Goal: Task Accomplishment & Management: Use online tool/utility

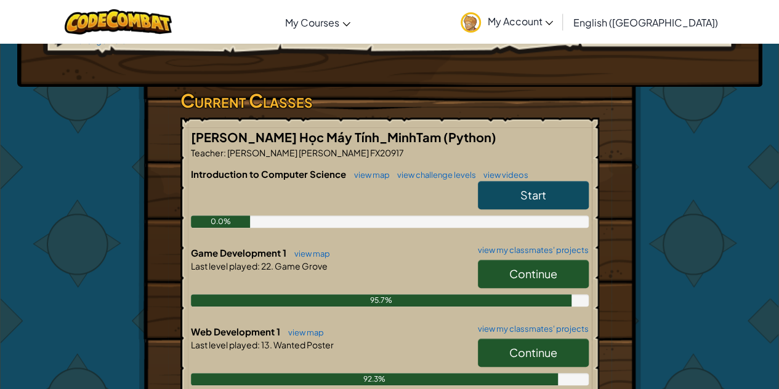
scroll to position [246, 0]
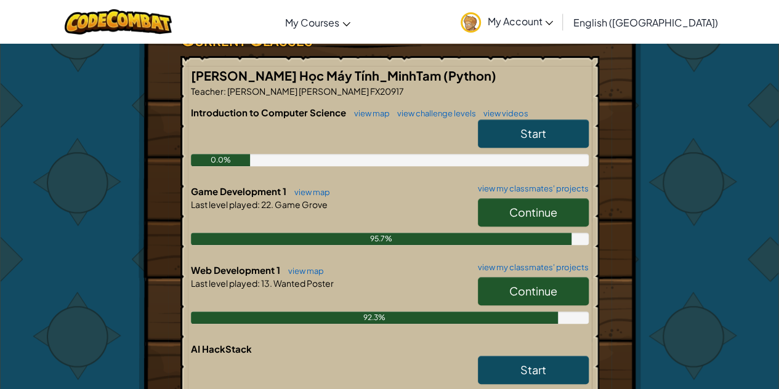
click at [519, 277] on link "Continue" at bounding box center [533, 291] width 111 height 28
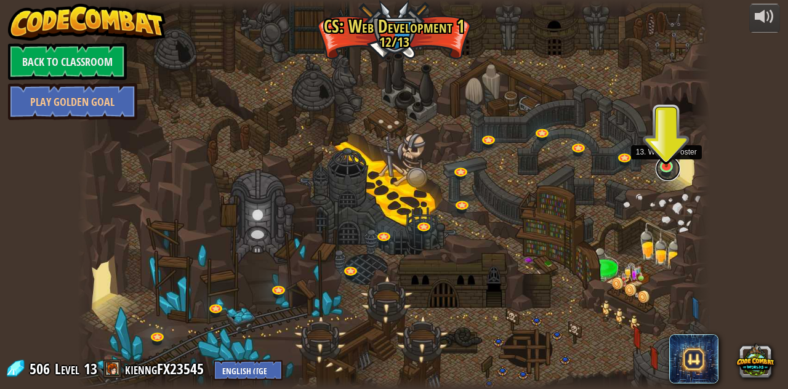
click at [668, 171] on link at bounding box center [668, 168] width 25 height 25
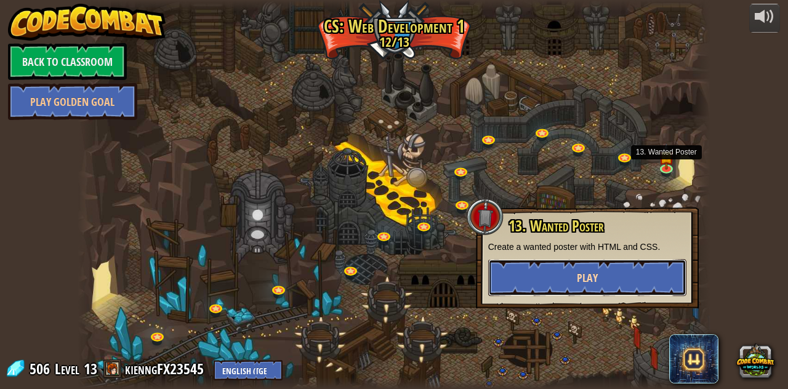
click at [589, 289] on button "Play" at bounding box center [587, 277] width 198 height 37
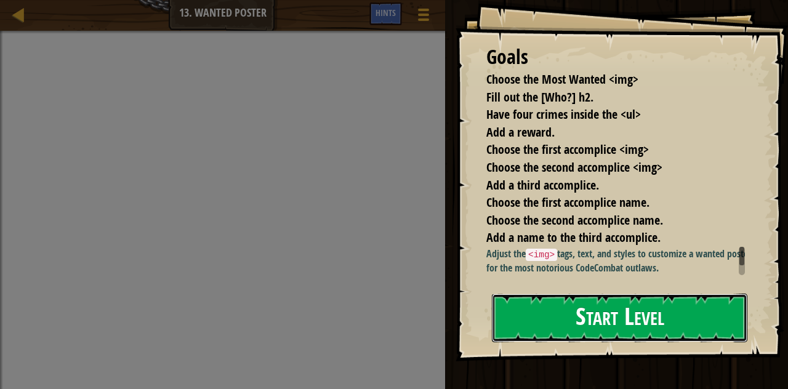
click at [596, 309] on button "Start Level" at bounding box center [620, 318] width 256 height 49
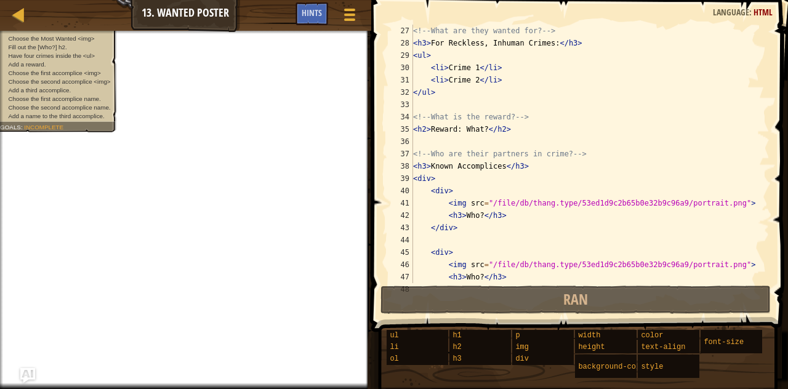
scroll to position [148, 0]
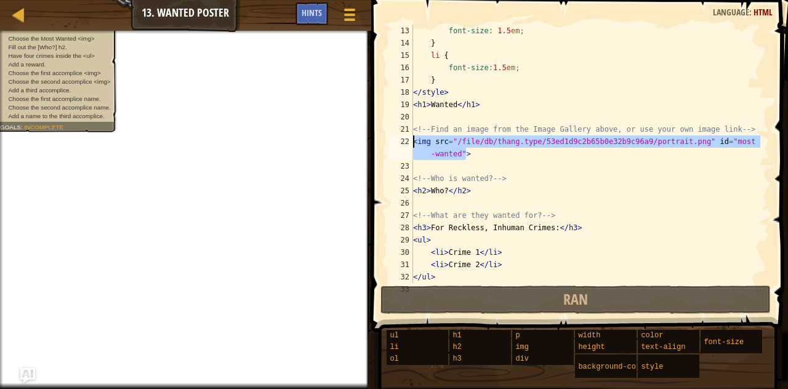
drag, startPoint x: 489, startPoint y: 150, endPoint x: 394, endPoint y: 145, distance: 95.6
click at [394, 145] on div "13 14 15 16 17 18 19 20 21 22 23 24 25 26 27 28 29 30 31 32 33 font-size : 1.5 …" at bounding box center [578, 154] width 384 height 259
type textarea "<img src="/file/db/thang.type/53ed1d9c2b65b0e32b9c96a9/portrait.png" id="most-w…"
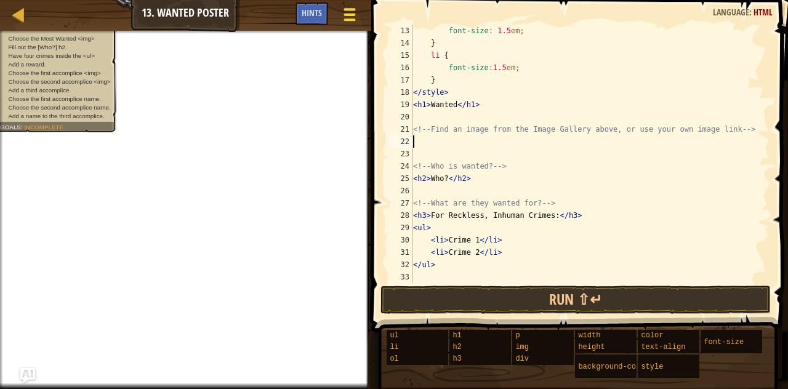
click at [355, 16] on div at bounding box center [349, 15] width 17 height 18
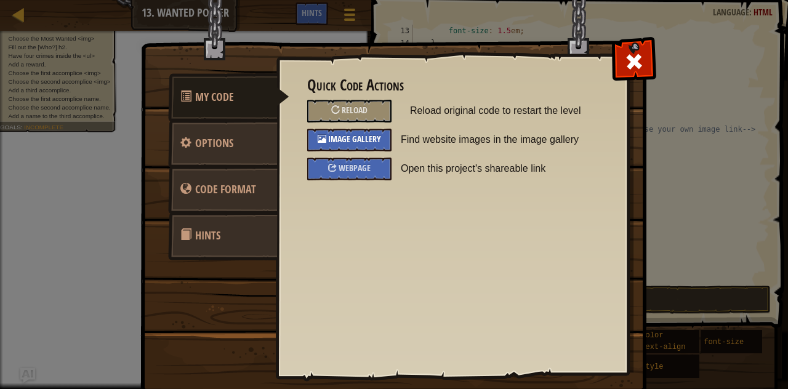
click at [346, 144] on div "Image Gallery" at bounding box center [349, 140] width 84 height 23
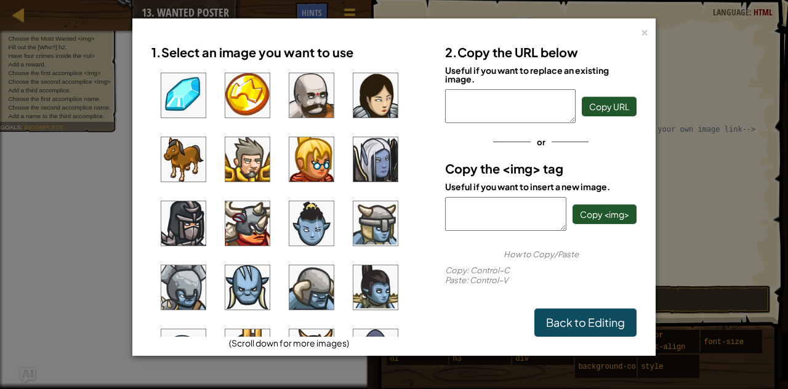
scroll to position [576, 0]
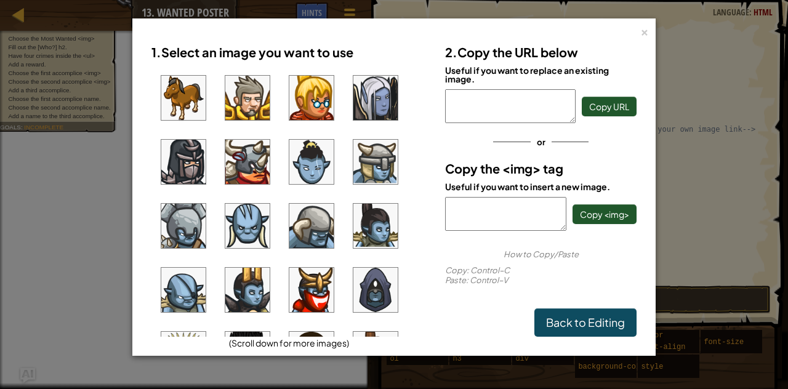
click at [374, 288] on img at bounding box center [375, 290] width 44 height 44
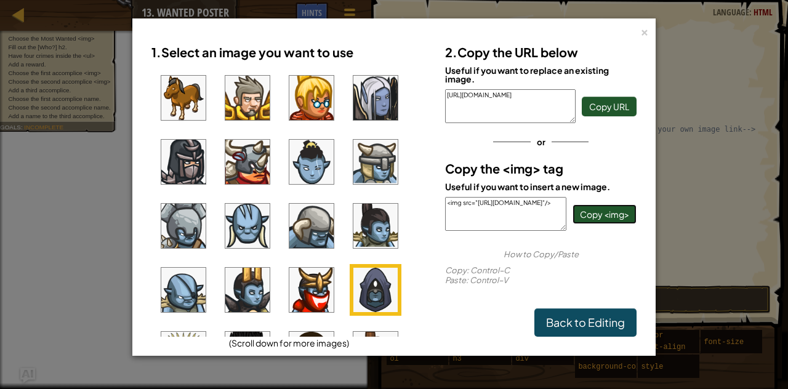
click at [618, 211] on span "Copy <img>" at bounding box center [604, 214] width 49 height 11
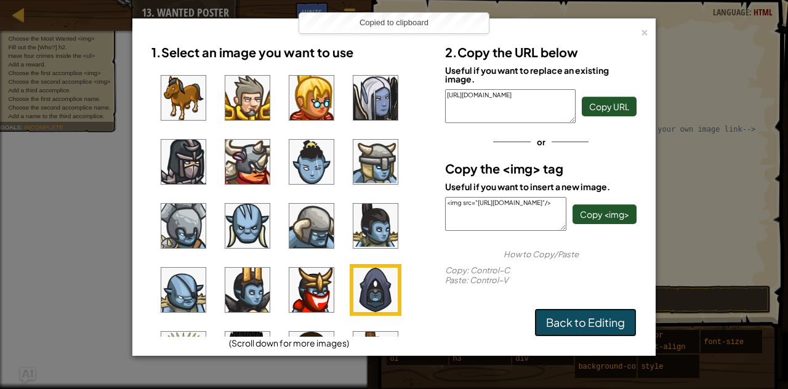
click at [565, 321] on link "Back to Editing" at bounding box center [586, 323] width 102 height 28
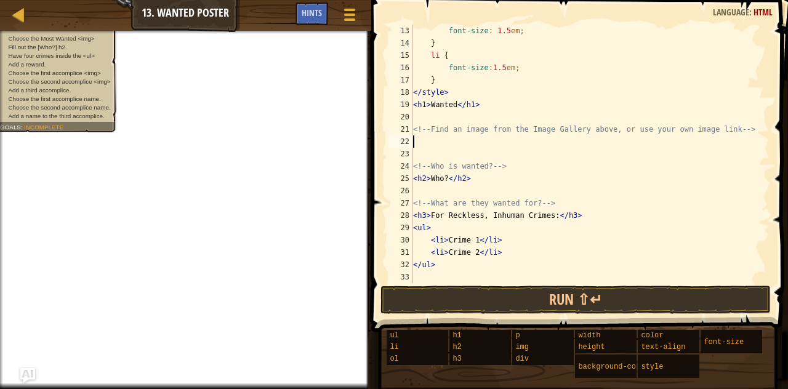
paste textarea "<img src="[URL][DOMAIN_NAME]"/>"
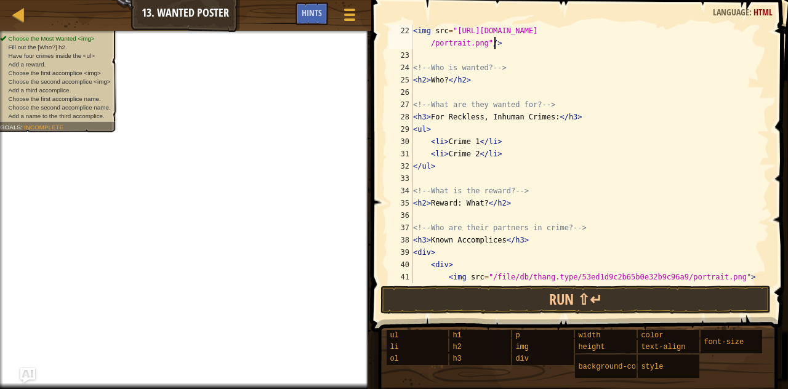
scroll to position [222, 0]
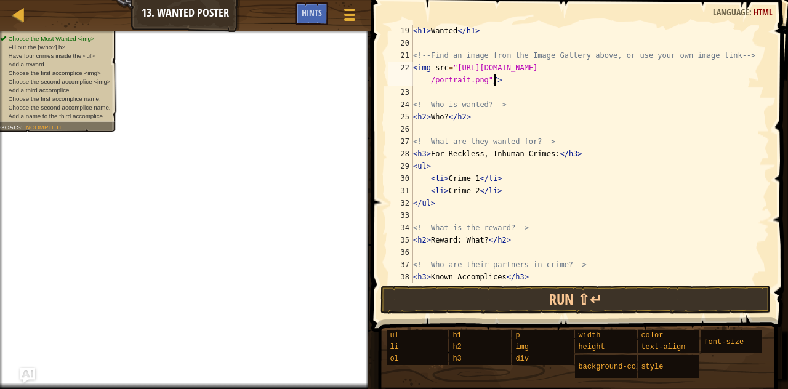
click at [451, 99] on div "< h1 > Wanted </ h1 > <!-- Find an image from the Image Gallery above, or use y…" at bounding box center [586, 166] width 350 height 283
click at [443, 115] on div "< h1 > Wanted </ h1 > <!-- Find an image from the Image Gallery above, or use y…" at bounding box center [586, 166] width 350 height 283
click at [445, 116] on div "< h1 > Wanted </ h1 > <!-- Find an image from the Image Gallery above, or use y…" at bounding box center [586, 166] width 350 height 283
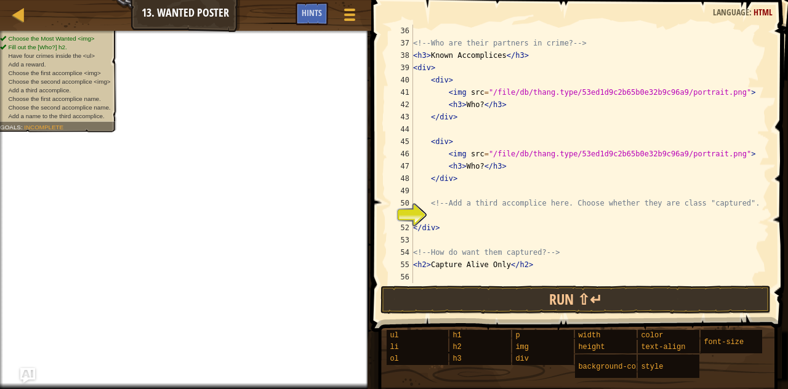
scroll to position [443, 0]
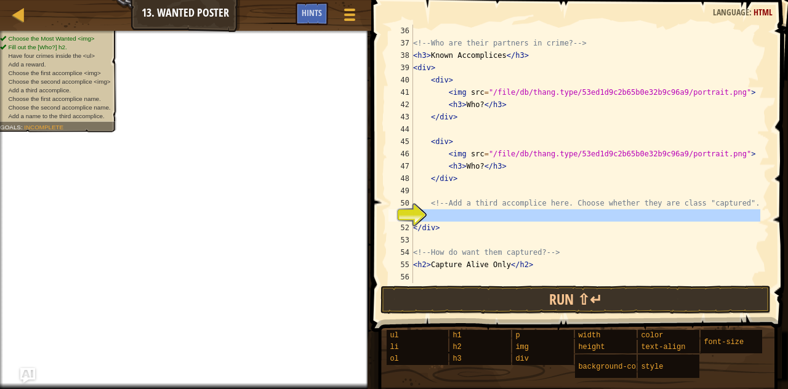
click at [413, 212] on div "51" at bounding box center [401, 215] width 25 height 12
type textarea "</div>"
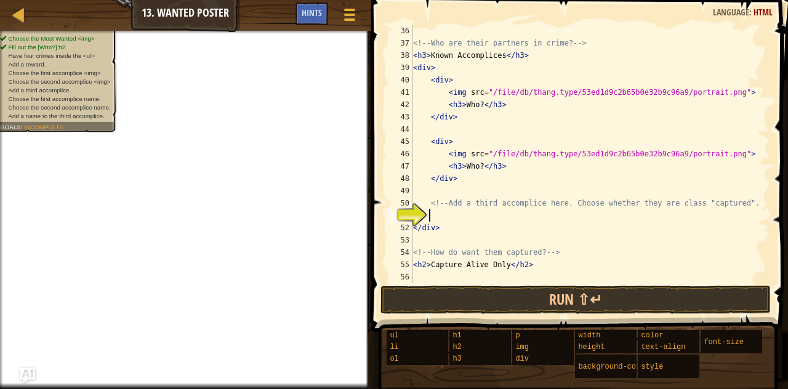
click at [442, 212] on div "<!-- Who are their partners in crime? --> < h3 > Known Accomplices </ h3 > < di…" at bounding box center [586, 166] width 350 height 283
paste textarea "<img src="[URL][DOMAIN_NAME]"/>"
type textarea "<img src="[URL][DOMAIN_NAME]"/>"
paste textarea "<img src="[URL][DOMAIN_NAME]"/>"
type textarea "<img src="[URL][DOMAIN_NAME]"/>"
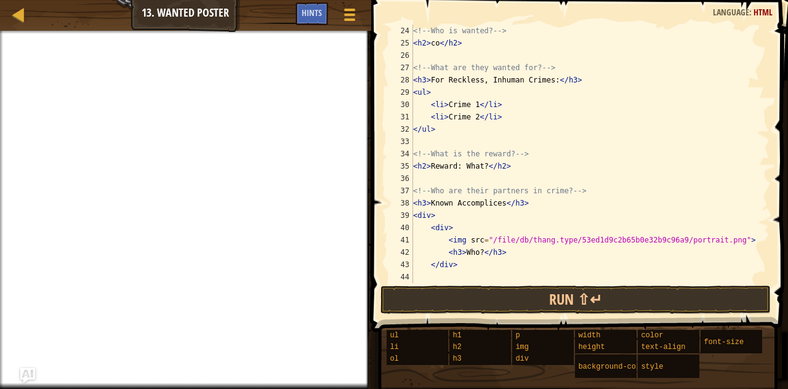
scroll to position [296, 0]
drag, startPoint x: 501, startPoint y: 110, endPoint x: 489, endPoint y: 103, distance: 13.8
click at [489, 103] on div "<!-- Who is wanted? --> < h2 > co </ h2 > <!-- What are they wanted for? --> < …" at bounding box center [586, 166] width 350 height 283
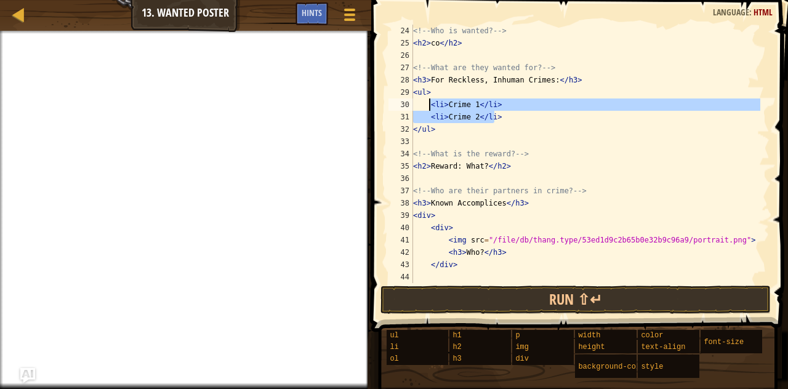
drag, startPoint x: 496, startPoint y: 115, endPoint x: 430, endPoint y: 103, distance: 66.9
click at [430, 103] on div "<!-- Who is wanted? --> < h2 > co </ h2 > <!-- What are they wanted for? --> < …" at bounding box center [586, 166] width 350 height 283
click at [510, 119] on div "<!-- Who is wanted? --> < h2 > co </ h2 > <!-- What are they wanted for? --> < …" at bounding box center [586, 154] width 350 height 259
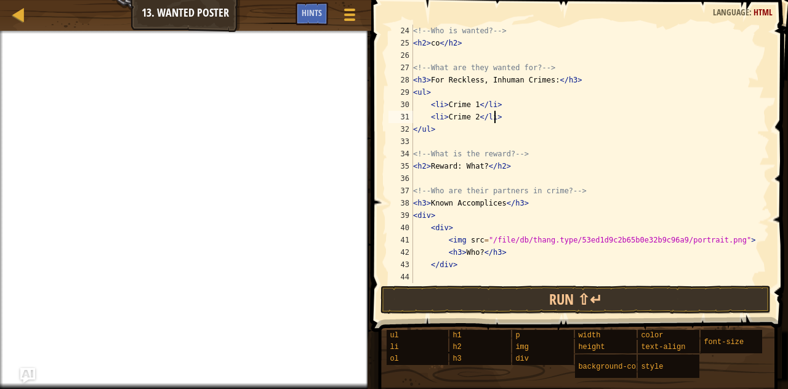
paste textarea "<li>Crime 1</li>"
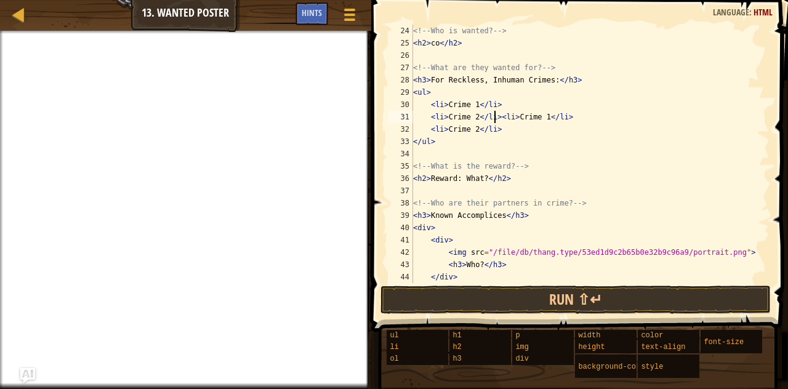
click at [494, 121] on div "<!-- Who is wanted? --> < h2 > co </ h2 > <!-- What are they wanted for? --> < …" at bounding box center [586, 166] width 350 height 283
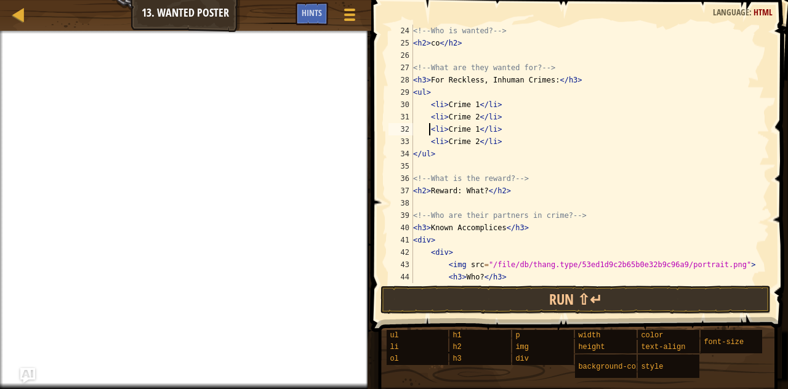
click at [475, 129] on div "<!-- Who is wanted? --> < h2 > co </ h2 > <!-- What are they wanted for? --> < …" at bounding box center [586, 166] width 350 height 283
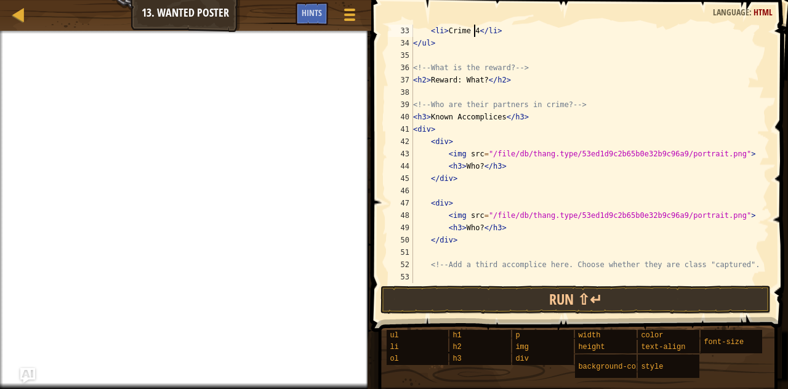
scroll to position [406, 0]
click at [478, 80] on div "< li > Crime 4 </ li > </ ul > <!-- What is the reward? --> < h2 > Reward: What…" at bounding box center [586, 166] width 350 height 283
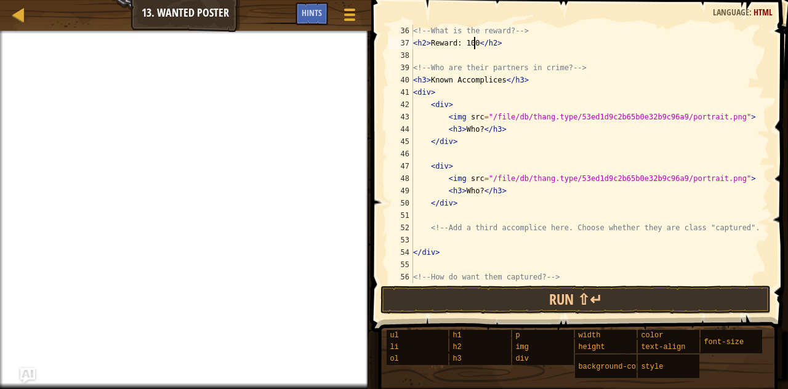
scroll to position [468, 0]
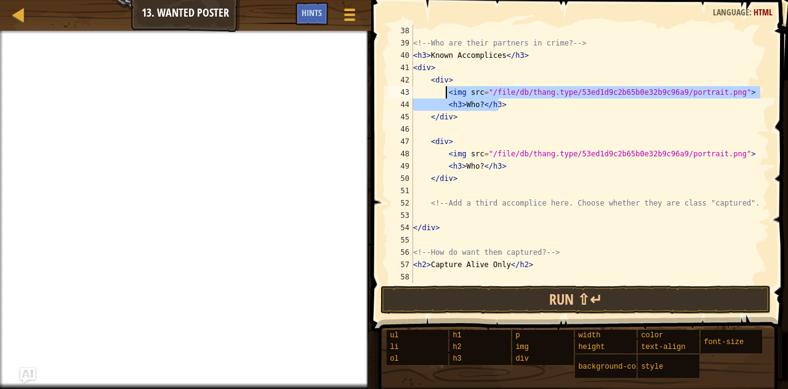
drag, startPoint x: 497, startPoint y: 104, endPoint x: 445, endPoint y: 91, distance: 54.1
click at [445, 91] on div "<!-- Who are their partners in crime? --> < h3 > Known Accomplices </ h3 > < di…" at bounding box center [586, 166] width 350 height 283
type textarea "<img src="/file/db/thang.type/53ed1d9c2b65b0e32b9c96a9/portrait.png"> <h3>Who?<…"
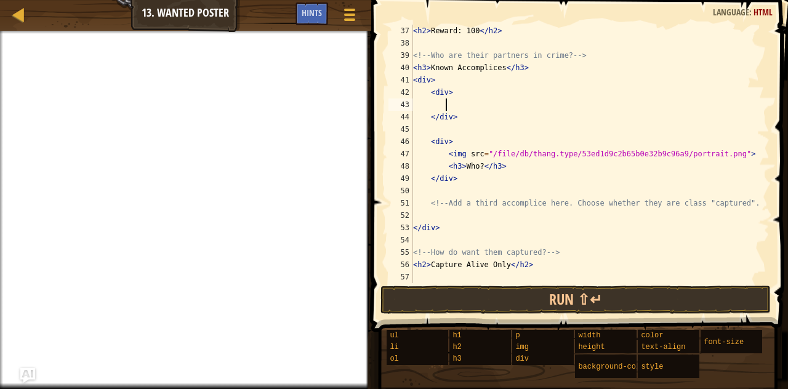
scroll to position [456, 0]
click at [348, 11] on div at bounding box center [349, 15] width 17 height 18
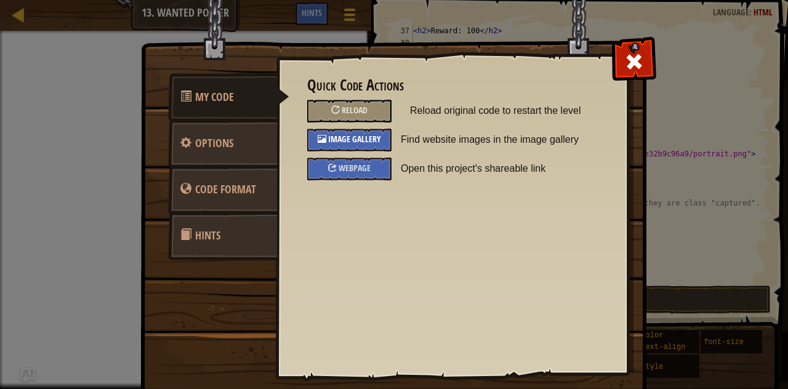
click at [339, 131] on div "Image Gallery" at bounding box center [349, 140] width 84 height 23
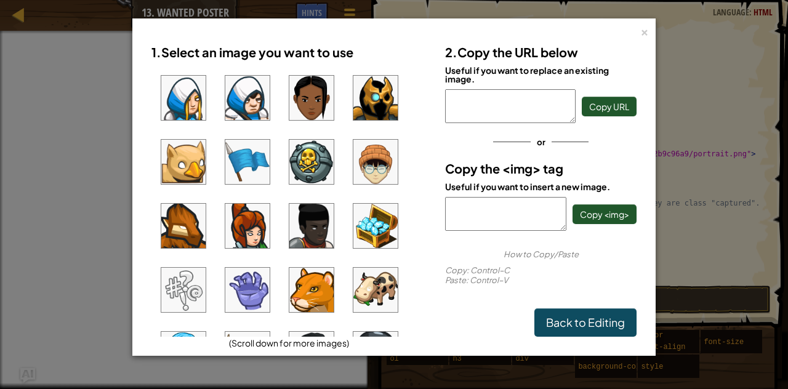
scroll to position [62, 0]
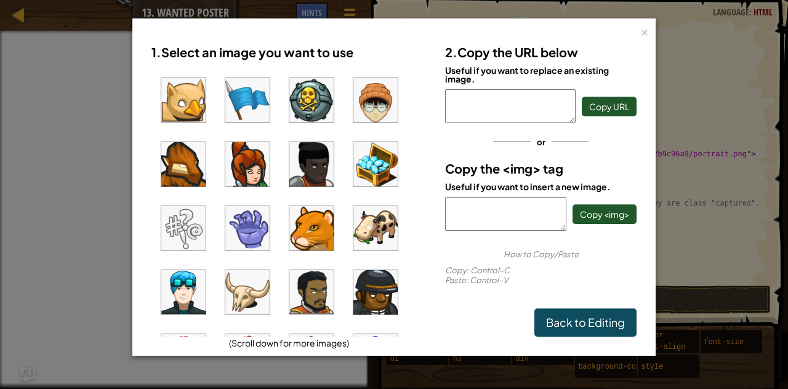
click at [298, 233] on img at bounding box center [311, 228] width 44 height 44
click at [617, 216] on span "Copy <img>" at bounding box center [604, 214] width 49 height 11
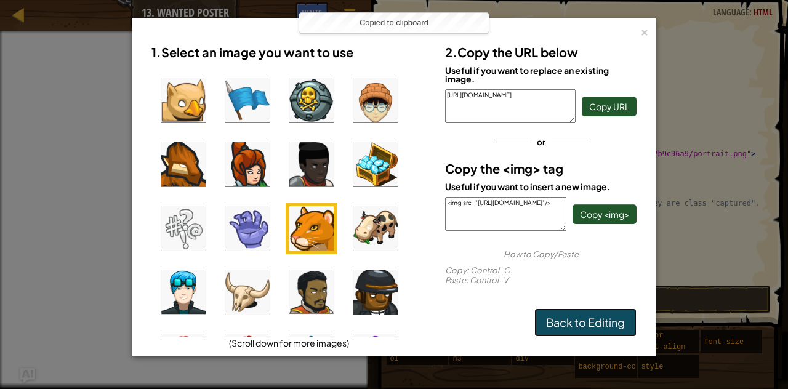
click at [574, 328] on link "Back to Editing" at bounding box center [586, 323] width 102 height 28
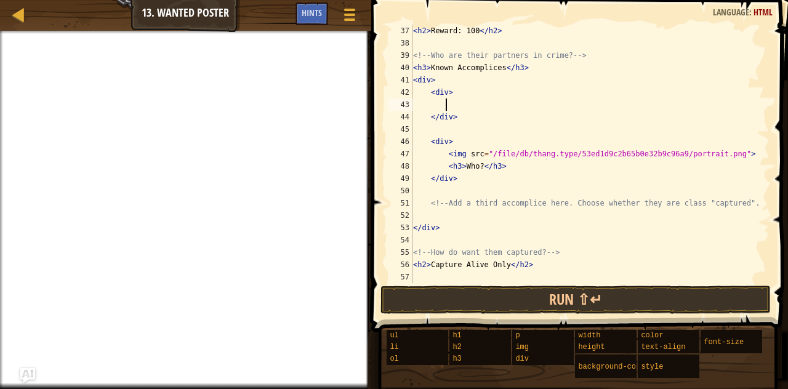
paste textarea "<img src="[URL][DOMAIN_NAME]"/>"
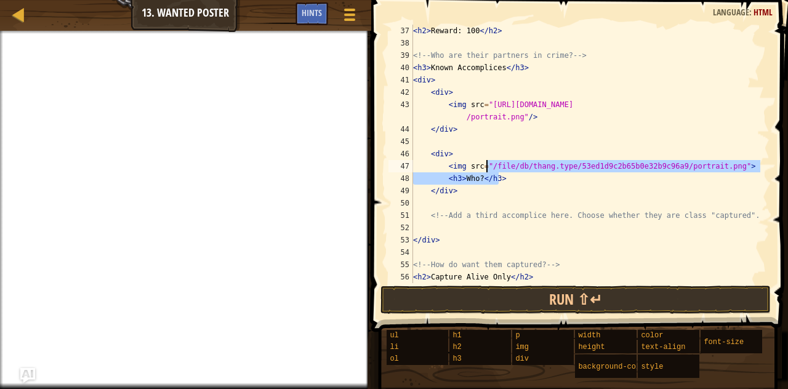
click at [500, 177] on div "< h2 > Reward: 100 </ h2 > <!-- Who are their partners in crime? --> < h3 > Kno…" at bounding box center [586, 166] width 350 height 283
type textarea "<h3>Who?</h3>"
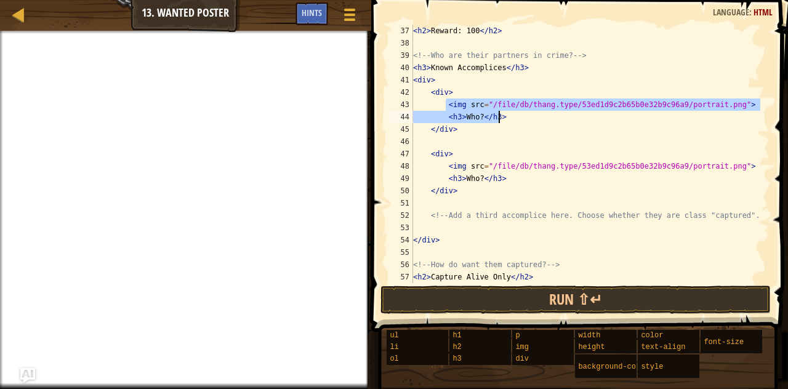
click at [444, 106] on div "< h2 > Reward: 100 </ h2 > <!-- Who are their partners in crime? --> < h3 > Kno…" at bounding box center [586, 154] width 350 height 259
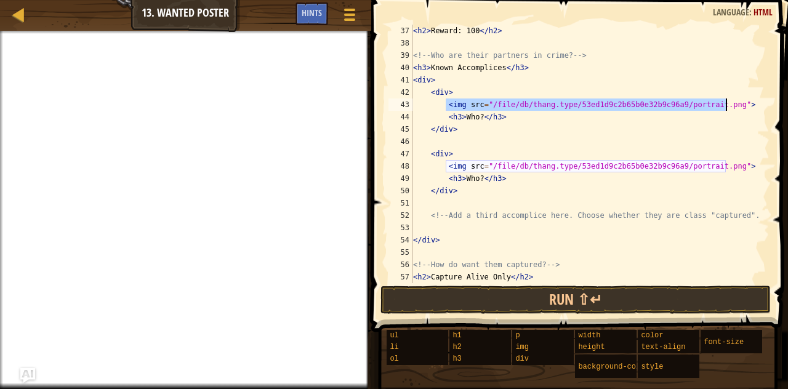
drag, startPoint x: 447, startPoint y: 105, endPoint x: 729, endPoint y: 108, distance: 282.1
click at [729, 108] on div "< h2 > Reward: 100 </ h2 > <!-- Who are their partners in crime? --> < h3 > Kno…" at bounding box center [586, 166] width 350 height 283
paste textarea "[URL][DOMAIN_NAME]"/"
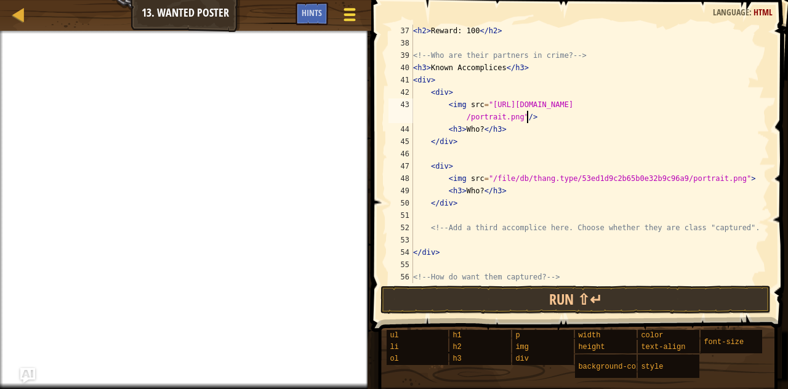
click at [347, 18] on div at bounding box center [349, 15] width 17 height 18
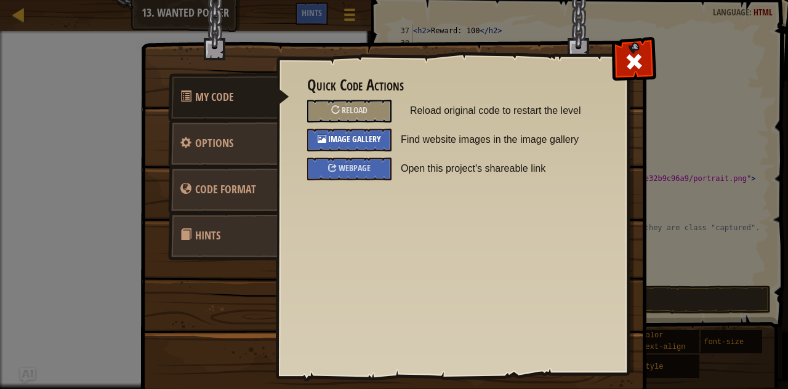
click at [358, 142] on span "Image Gallery" at bounding box center [354, 139] width 53 height 12
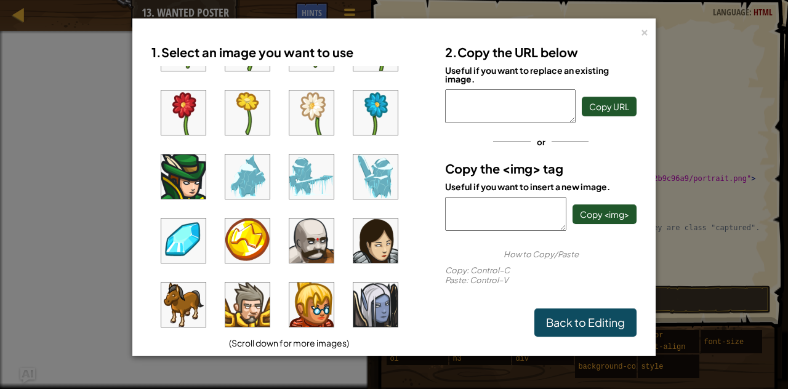
scroll to position [431, 0]
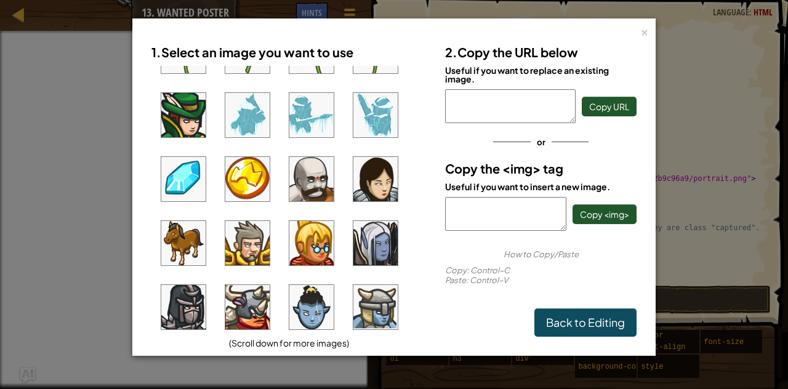
click at [314, 158] on img at bounding box center [311, 179] width 44 height 44
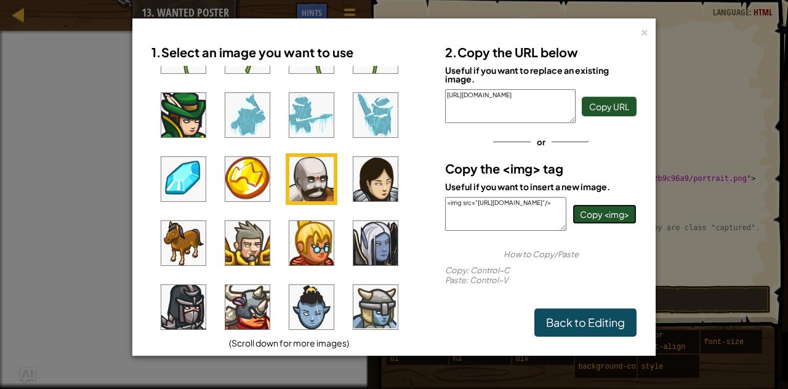
click at [623, 209] on span "Copy <img>" at bounding box center [604, 214] width 49 height 11
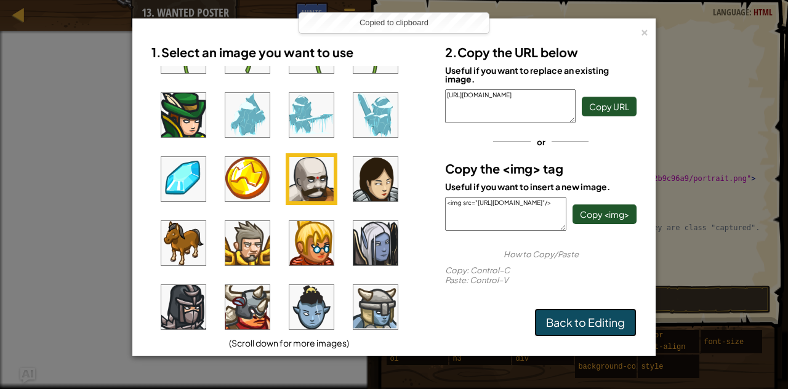
click at [599, 318] on link "Back to Editing" at bounding box center [586, 323] width 102 height 28
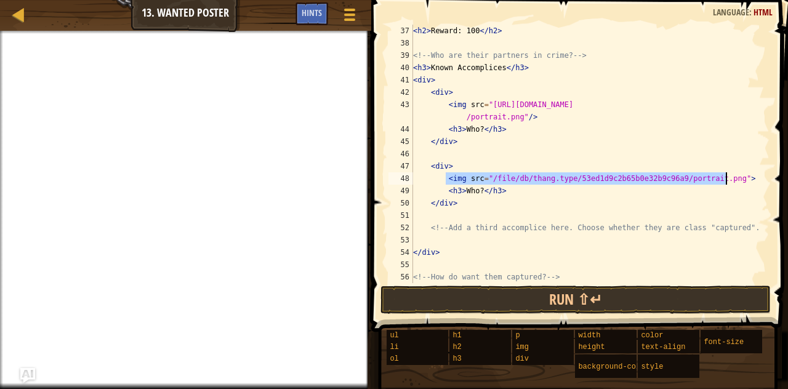
drag, startPoint x: 445, startPoint y: 175, endPoint x: 732, endPoint y: 182, distance: 287.0
click at [732, 182] on div "< h2 > Reward: 100 </ h2 > <!-- Who are their partners in crime? --> < h3 > Kno…" at bounding box center [586, 166] width 350 height 283
paste textarea "[URL][DOMAIN_NAME]"/"
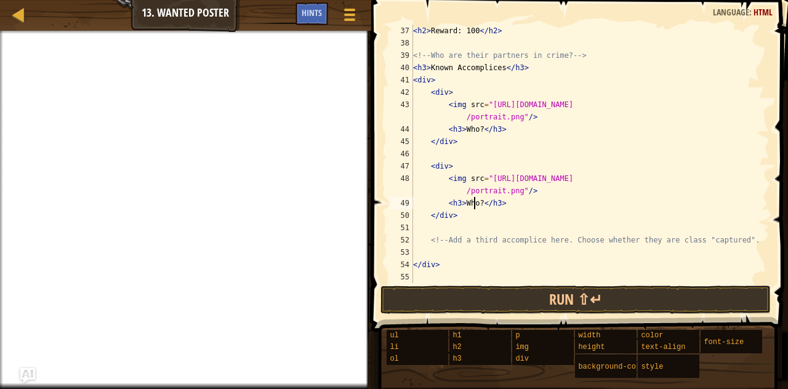
click at [473, 209] on div "< h2 > Reward: 100 </ h2 > <!-- Who are their partners in crime? --> < h3 > Kno…" at bounding box center [586, 166] width 350 height 283
click at [477, 131] on div "< h2 > Reward: 100 </ h2 > <!-- Who are their partners in crime? --> < h3 > Kno…" at bounding box center [586, 166] width 350 height 283
click at [477, 130] on div "< h2 > Reward: 100 </ h2 > <!-- Who are their partners in crime? --> < h3 > Kno…" at bounding box center [586, 166] width 350 height 283
type textarea "<h3>B</h3>"
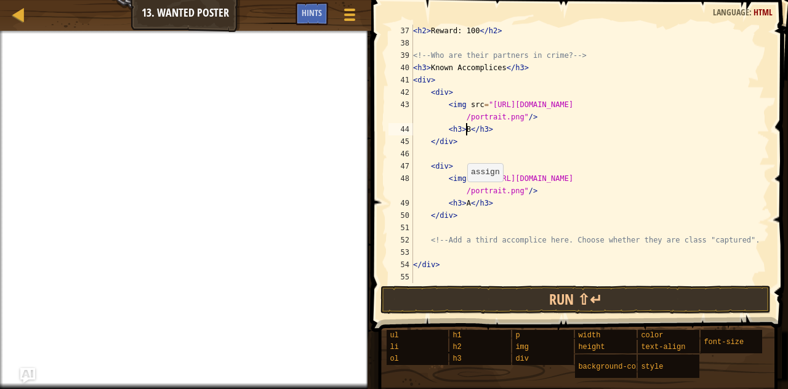
scroll to position [493, 0]
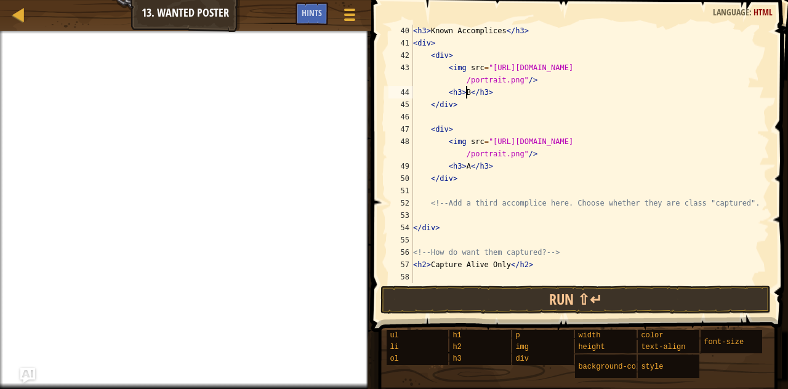
click at [437, 213] on div "< h3 > Known Accomplices </ h3 > < div > < div > < img src = "[URL][DOMAIN_NAME…" at bounding box center [586, 166] width 350 height 283
paste textarea "<img src="[URL][DOMAIN_NAME]"/>"
type textarea "<img src="[URL][DOMAIN_NAME]"/>"
click at [357, 21] on div at bounding box center [349, 15] width 17 height 18
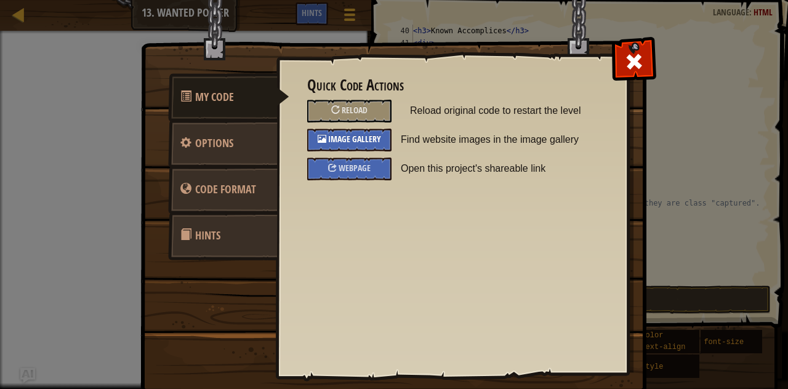
click at [351, 133] on div "Image Gallery" at bounding box center [349, 140] width 84 height 23
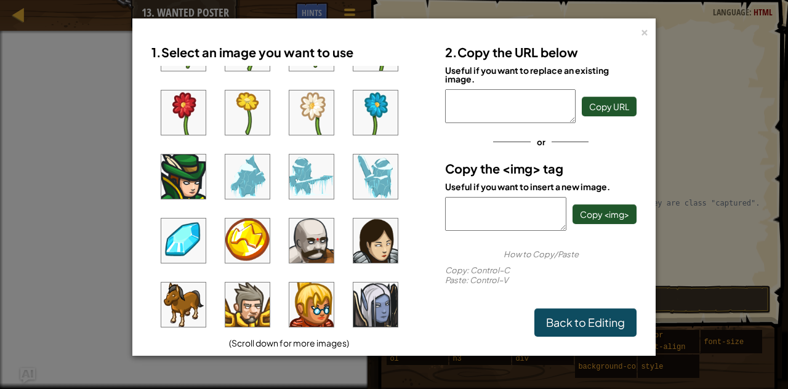
scroll to position [431, 0]
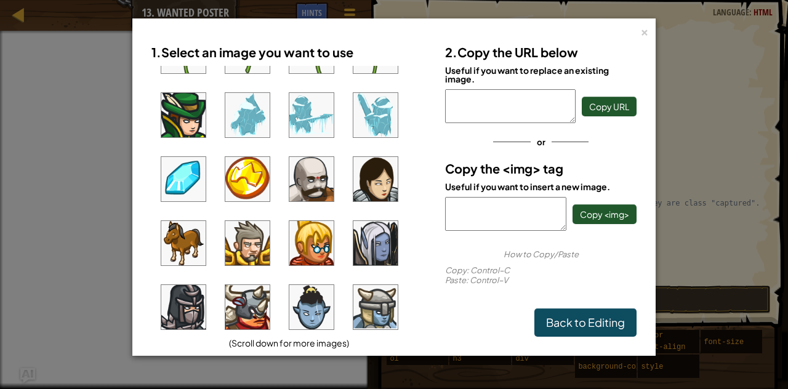
click at [252, 176] on img at bounding box center [247, 179] width 44 height 44
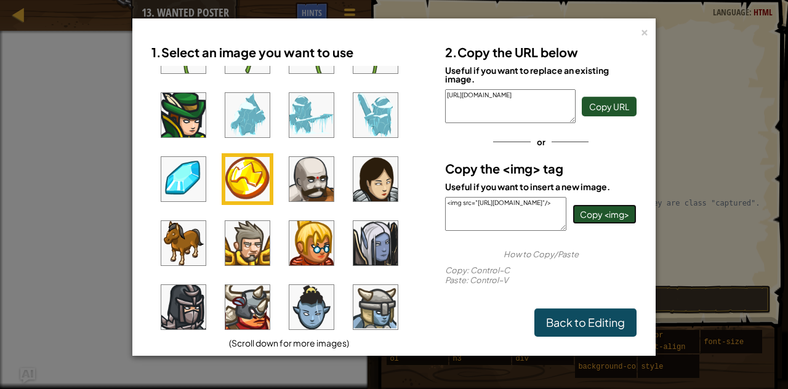
click at [623, 213] on span "Copy <img>" at bounding box center [604, 214] width 49 height 11
click at [672, 258] on div "× 1. Select an image you want to use (Scroll down for more images) 2. Copy the …" at bounding box center [394, 194] width 788 height 389
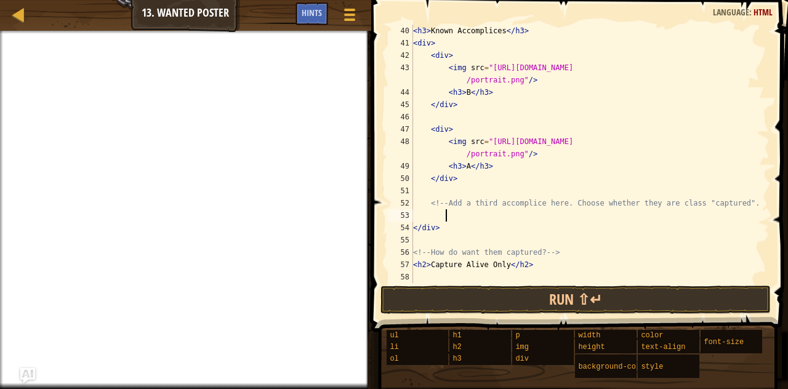
paste textarea "<img src="[URL][DOMAIN_NAME]"/>"
type textarea "<img src="[URL][DOMAIN_NAME]"/>"
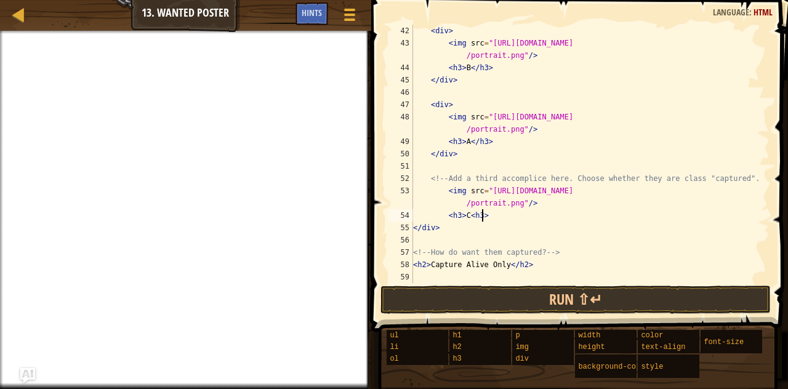
scroll to position [480, 0]
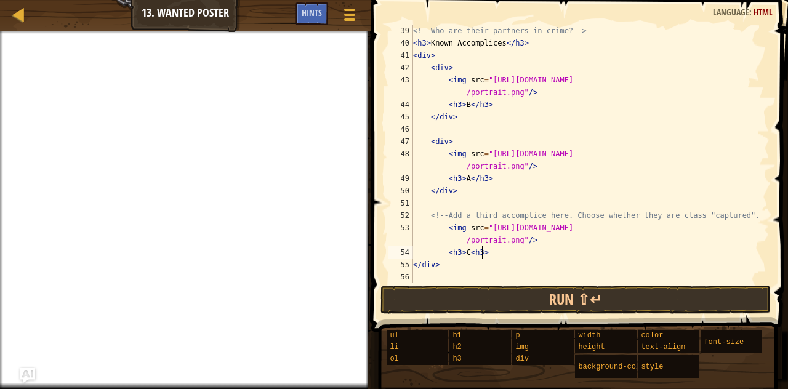
click at [753, 214] on div "<!-- Who are their partners in crime? --> < h3 > Known Accomplices </ h3 > < di…" at bounding box center [586, 166] width 350 height 283
type textarea "<!-- Add a third accomplice here. Choose whether they are class "captured". -->"
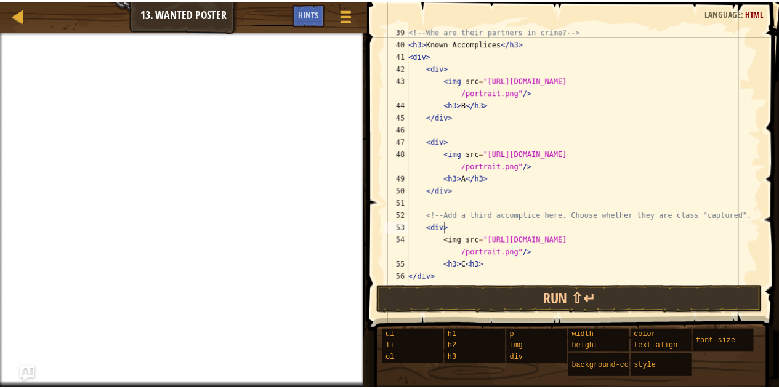
scroll to position [6, 2]
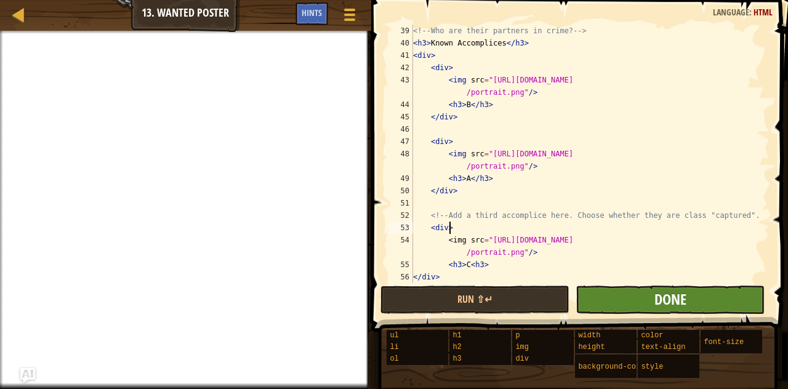
type textarea "<div>"
click at [661, 306] on span "Done" at bounding box center [671, 299] width 32 height 20
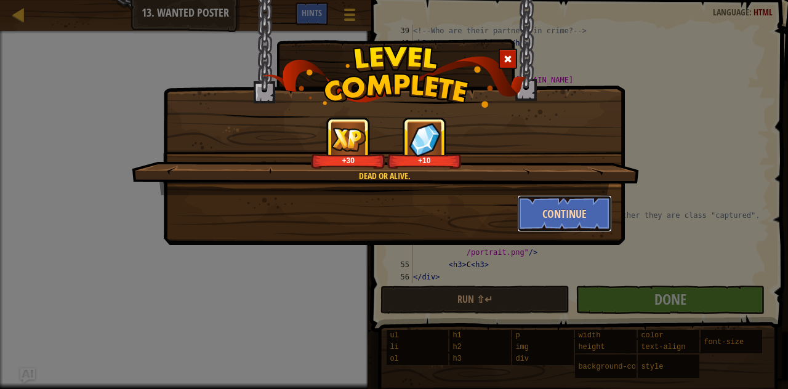
click at [570, 214] on button "Continue" at bounding box center [564, 213] width 95 height 37
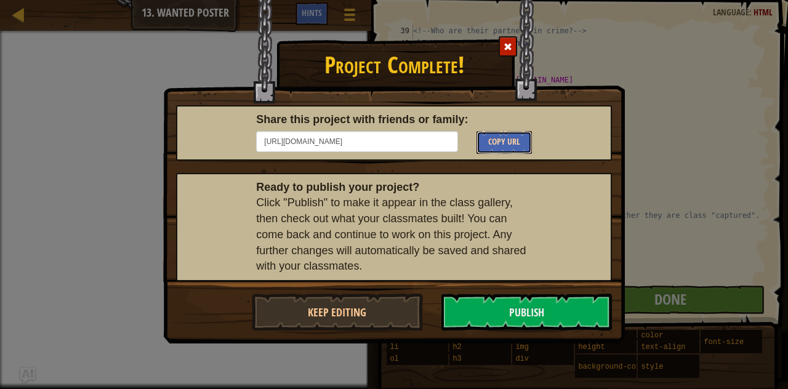
click at [507, 135] on button "Copy URL" at bounding box center [504, 142] width 55 height 23
click at [504, 141] on span "Copy URL" at bounding box center [504, 141] width 32 height 12
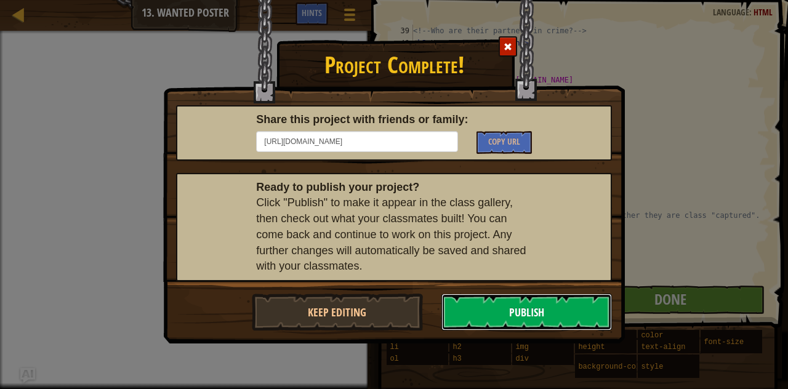
click at [476, 305] on button "Publish" at bounding box center [527, 312] width 171 height 37
